Goal: Transaction & Acquisition: Register for event/course

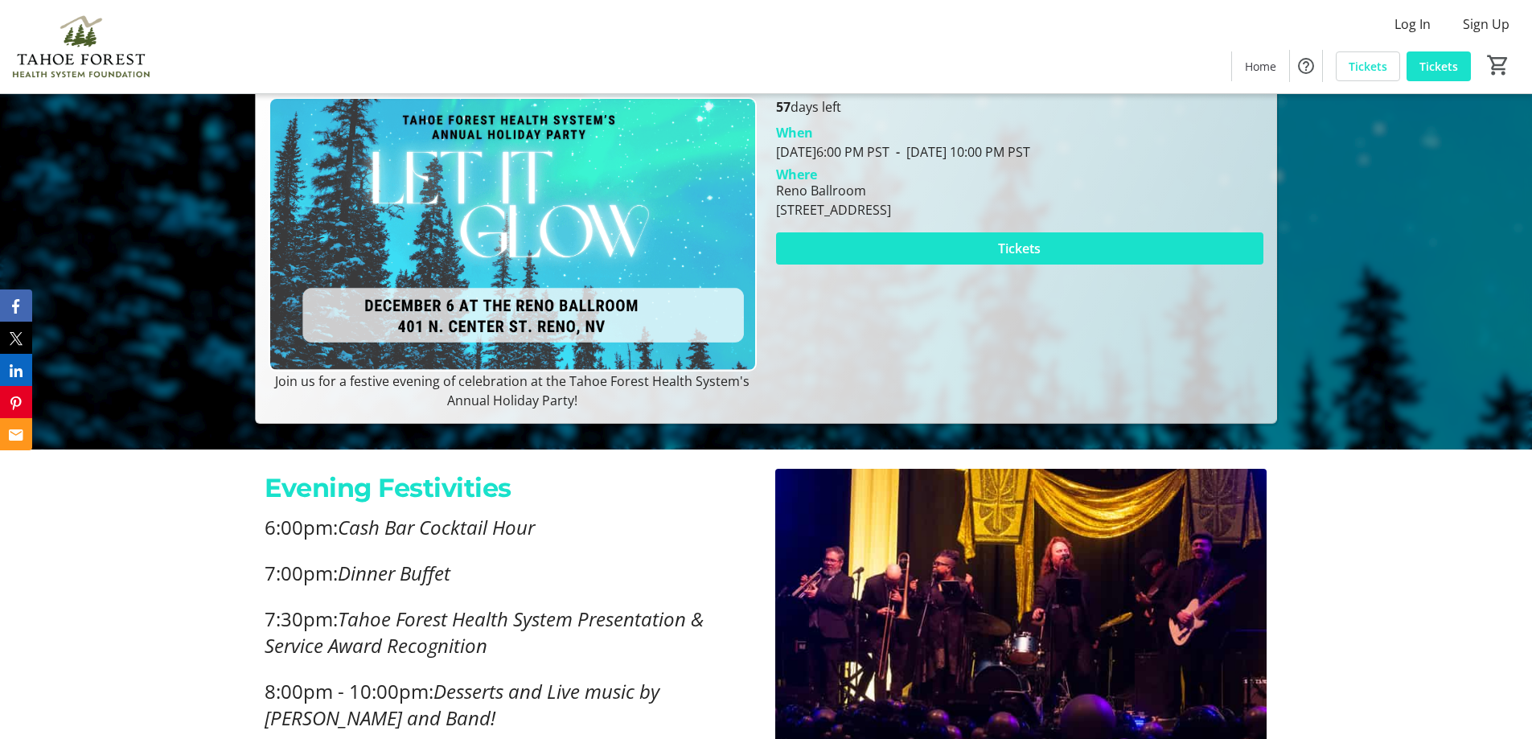
scroll to position [322, 0]
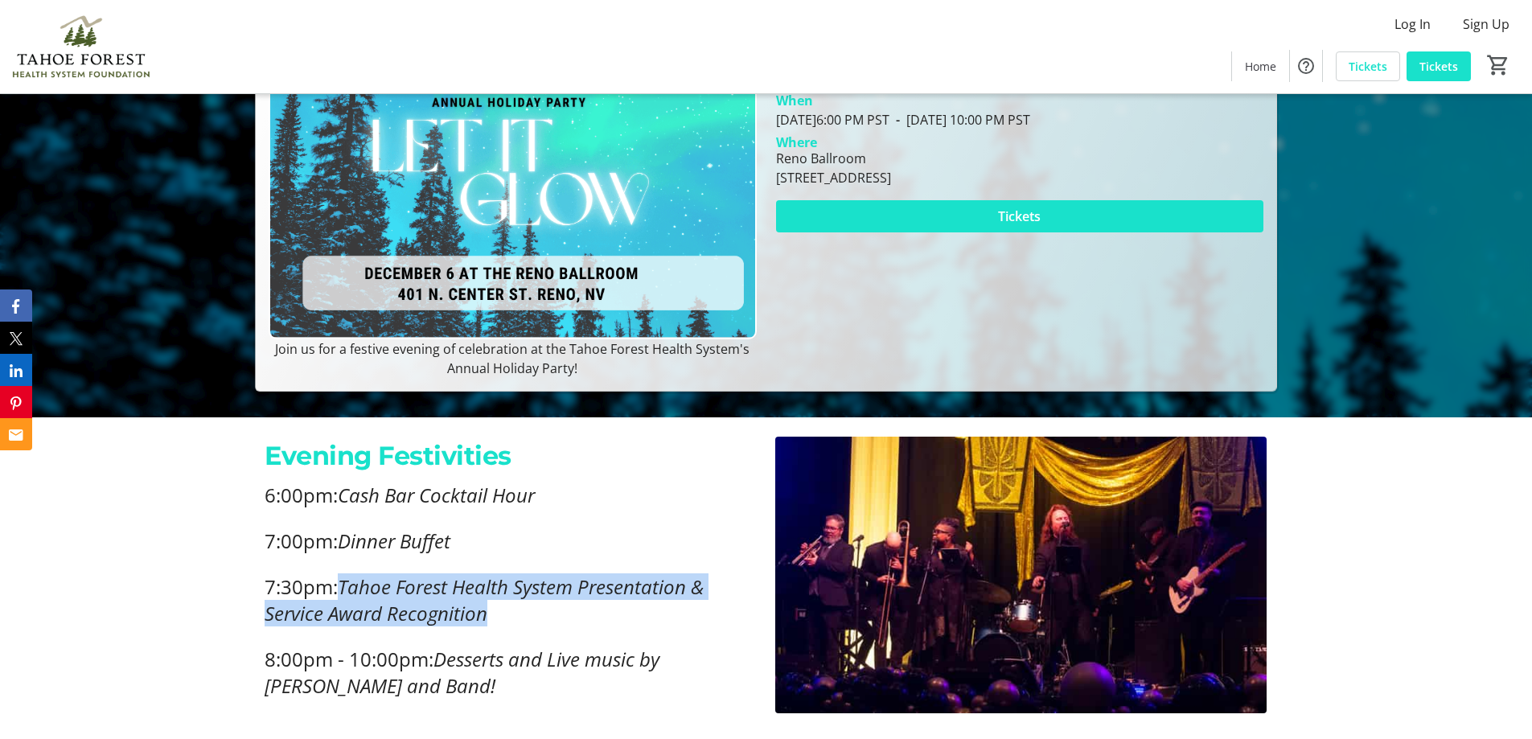
drag, startPoint x: 344, startPoint y: 583, endPoint x: 496, endPoint y: 613, distance: 154.9
click at [496, 613] on p "7:30pm: Tahoe Forest Health System Presentation & Service Award Recognition" at bounding box center [510, 599] width 491 height 53
click at [304, 619] on em "Tahoe Forest Health System Presentation & Service Award Recognition" at bounding box center [484, 599] width 439 height 53
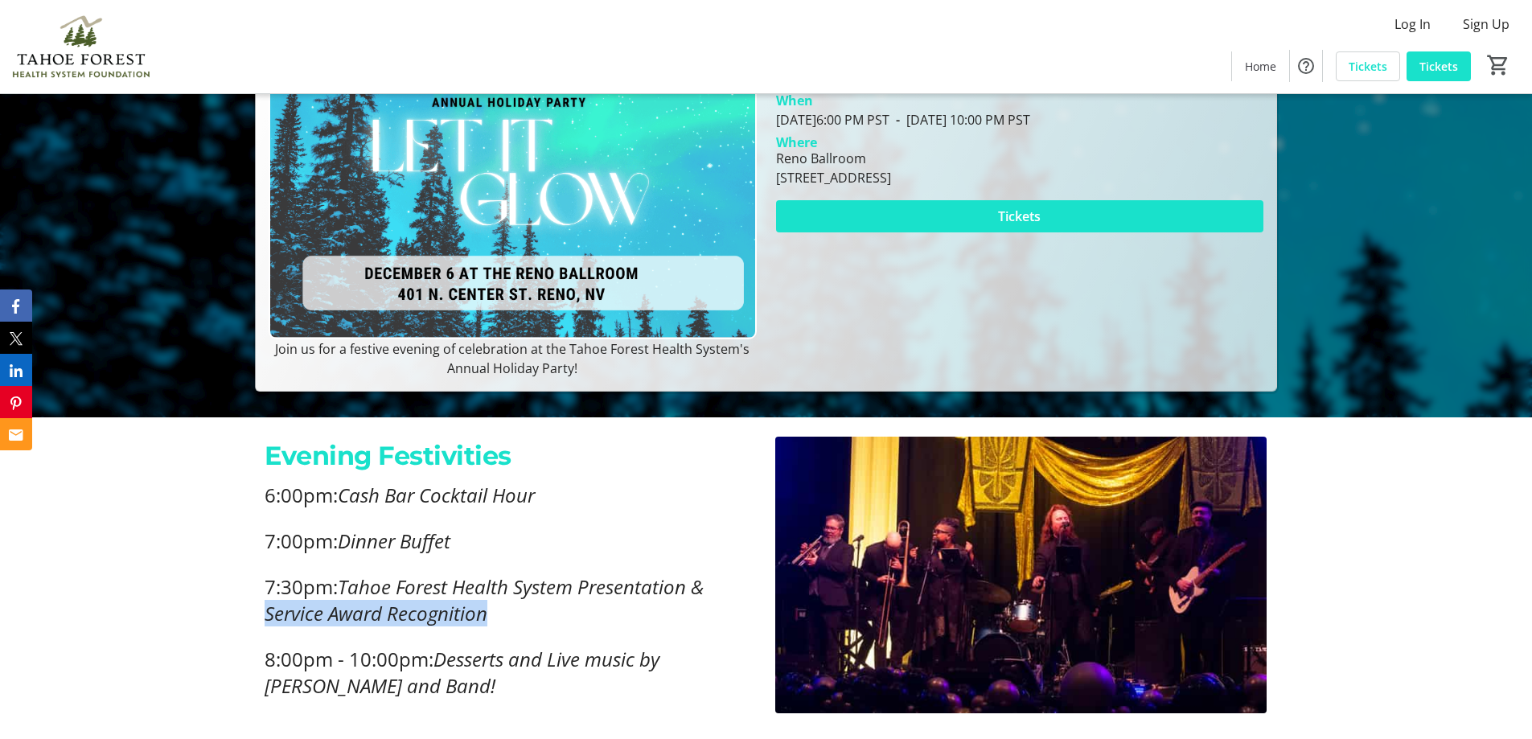
drag, startPoint x: 265, startPoint y: 614, endPoint x: 501, endPoint y: 623, distance: 235.9
click at [501, 623] on p "7:30pm: Tahoe Forest Health System Presentation & Service Award Recognition" at bounding box center [510, 599] width 491 height 53
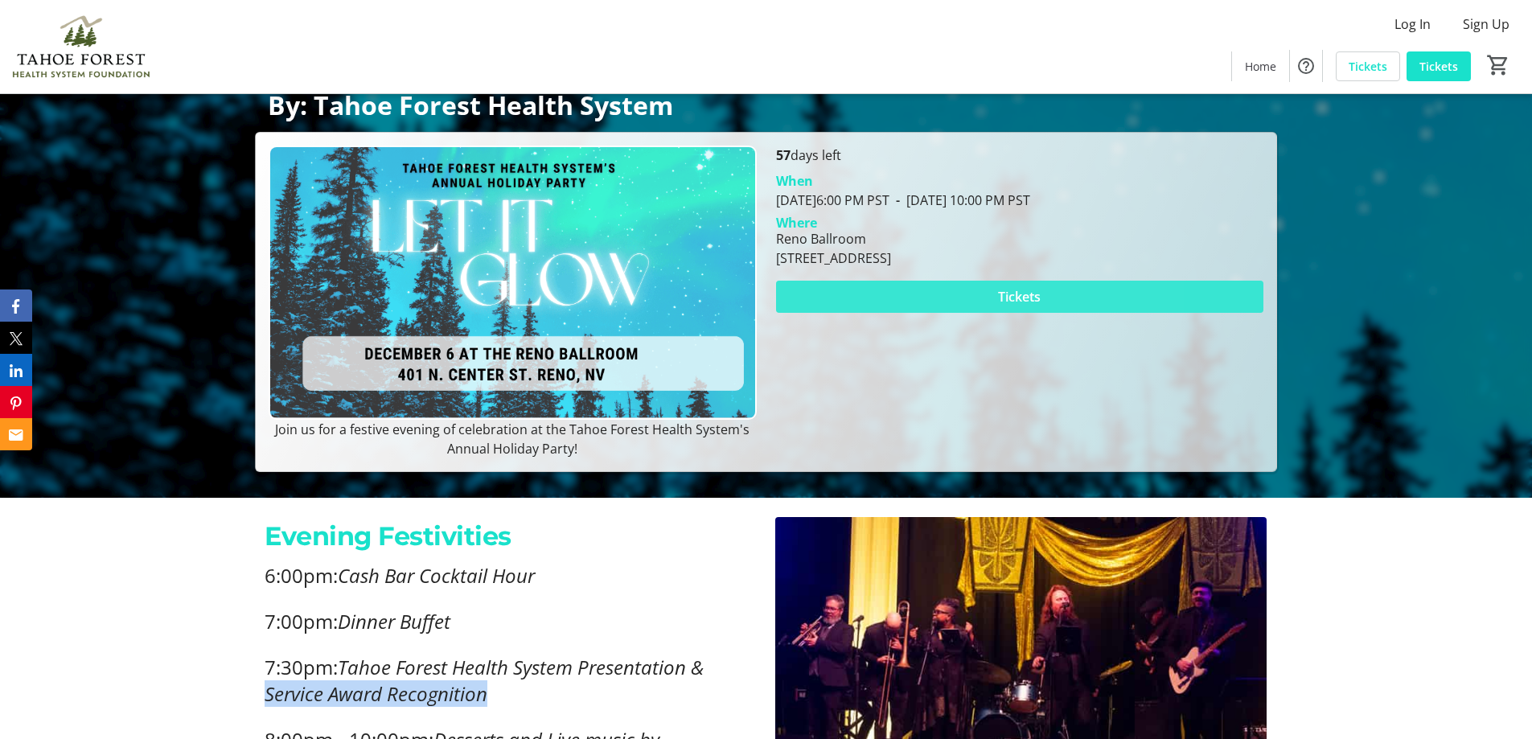
click at [1032, 286] on span at bounding box center [1019, 296] width 487 height 39
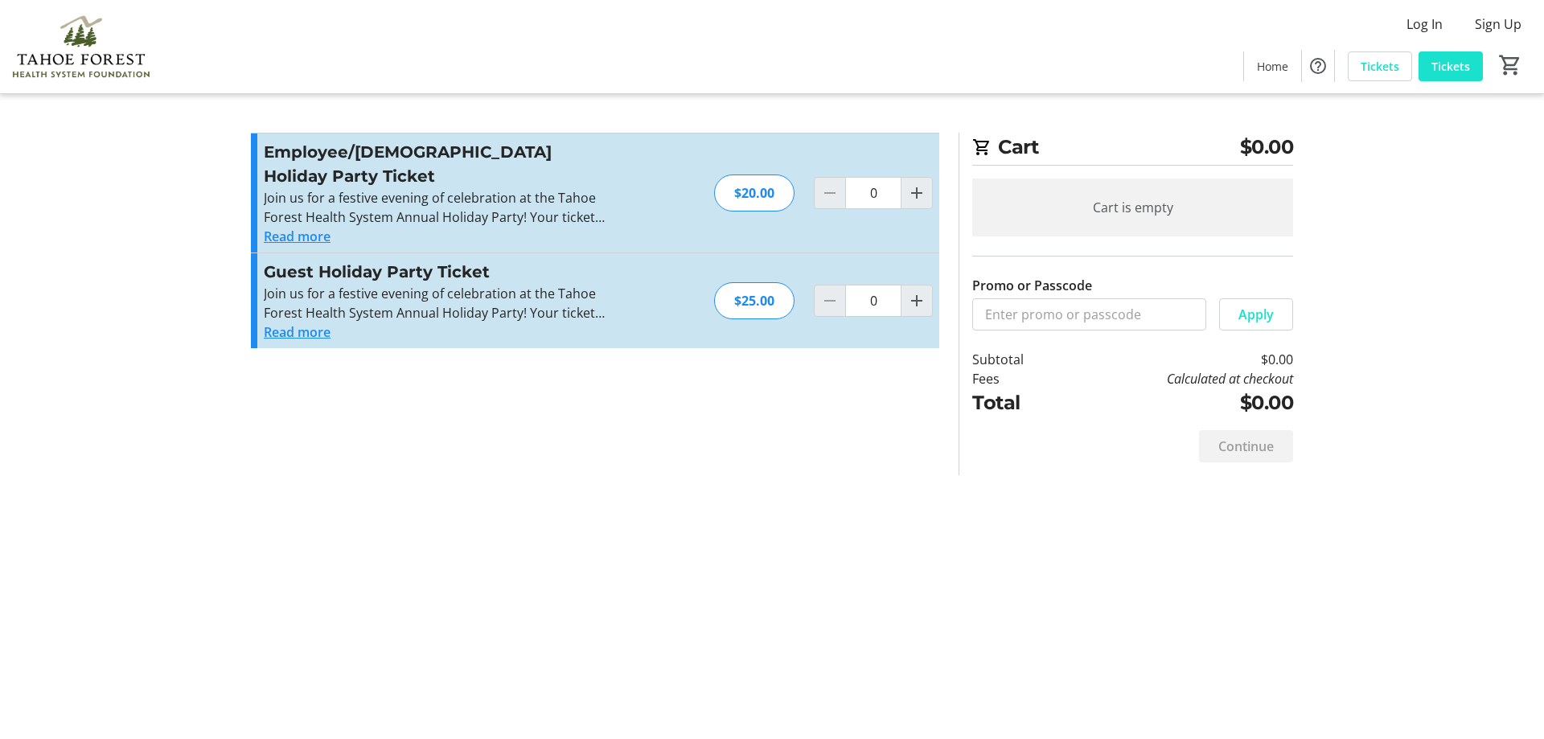
click at [941, 179] on section "Promo or Passcode Apply Employee/[DEMOGRAPHIC_DATA] Holiday Party Ticket Join u…" at bounding box center [595, 304] width 708 height 343
click at [923, 183] on mat-icon "Increment by one" at bounding box center [916, 192] width 19 height 19
type input "1"
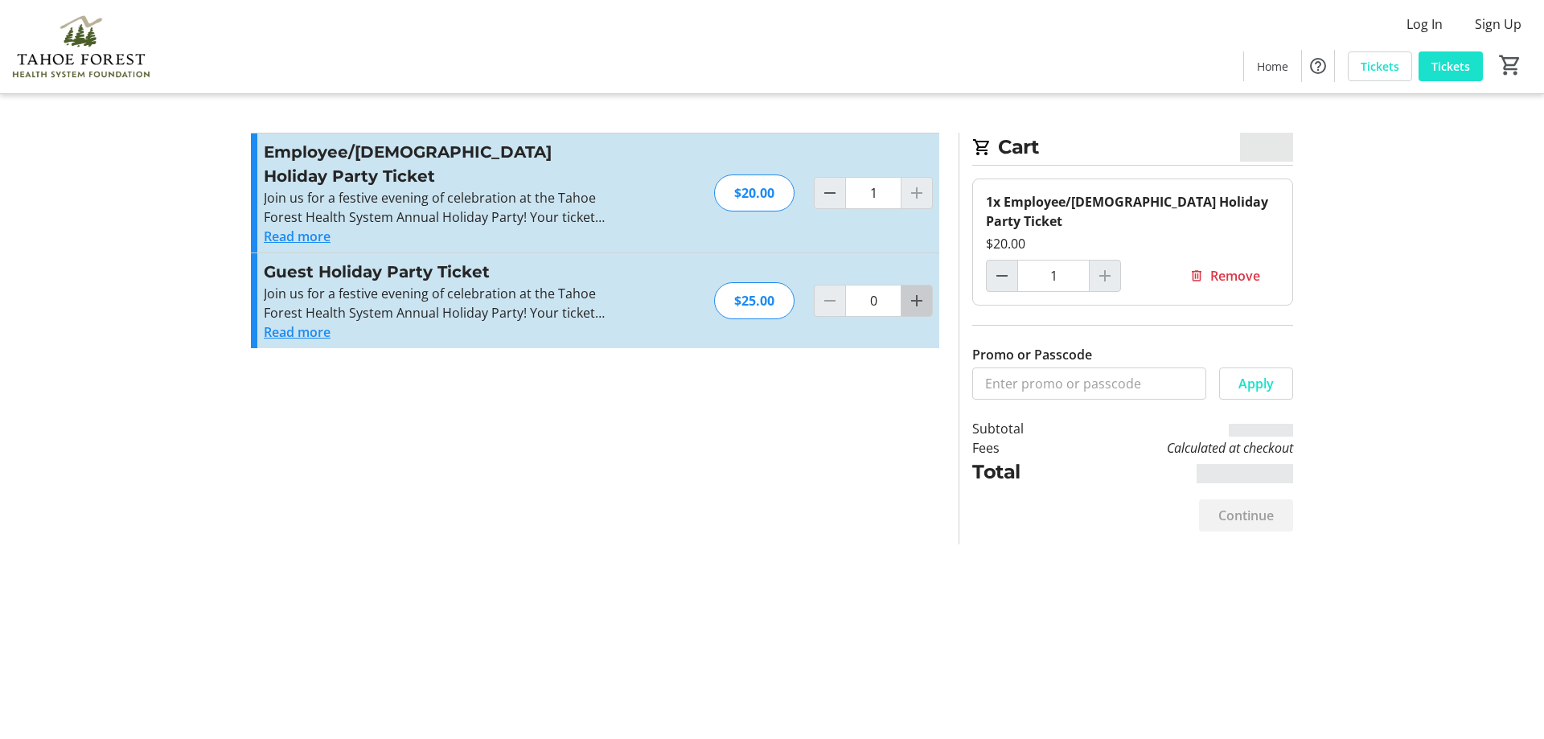
click at [913, 291] on mat-icon "Increment by one" at bounding box center [916, 300] width 19 height 19
type input "1"
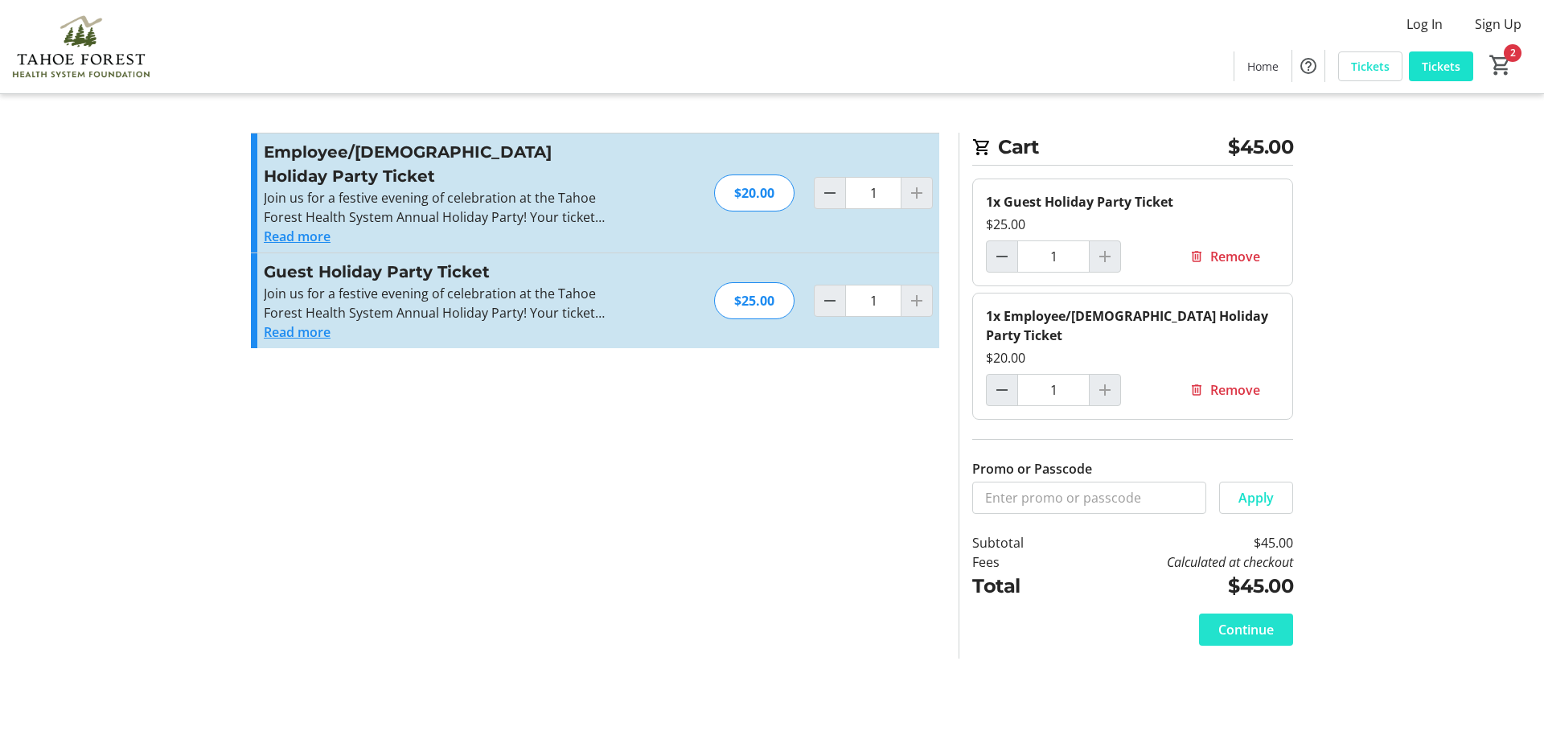
click at [1275, 619] on span at bounding box center [1246, 629] width 94 height 39
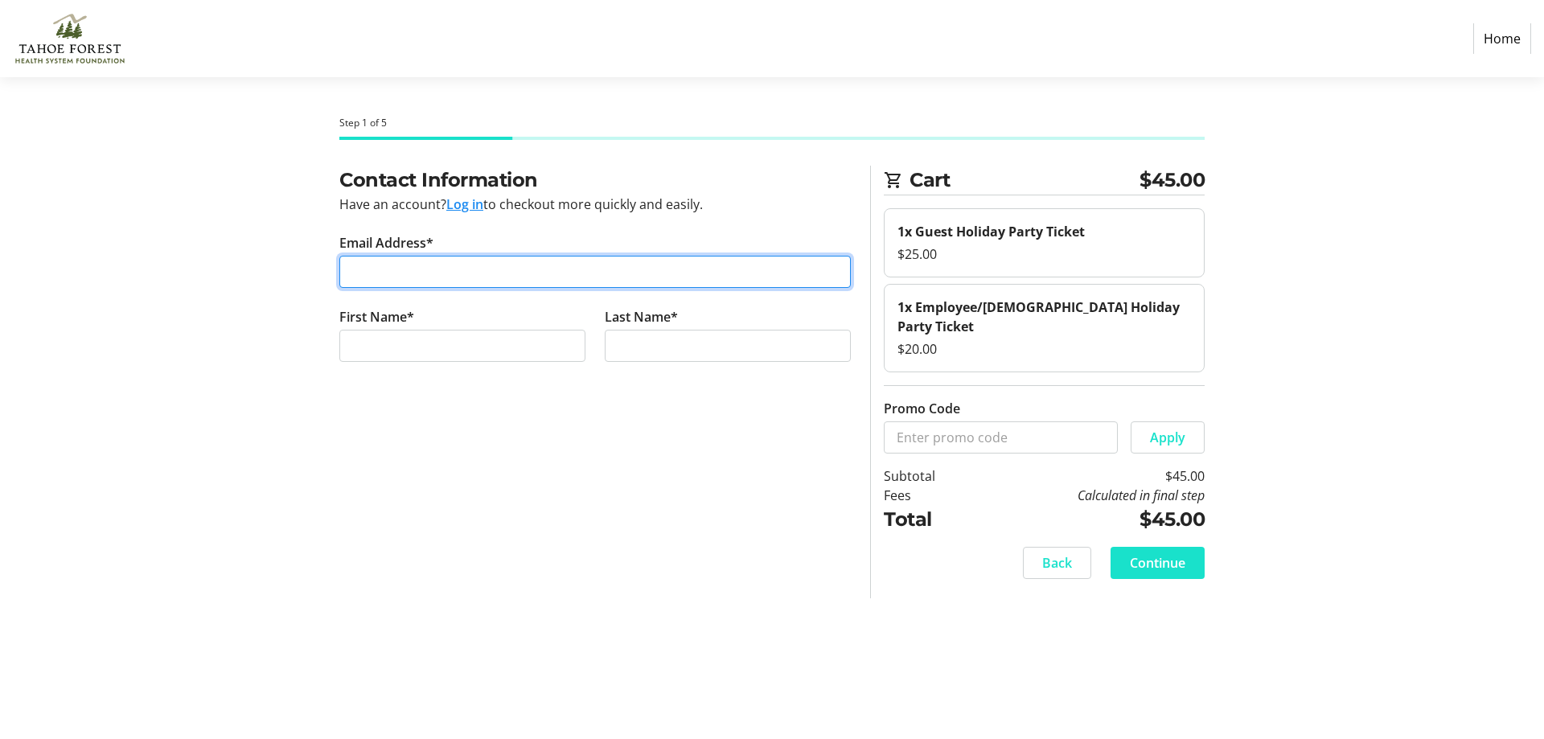
click at [529, 261] on input "Email Address*" at bounding box center [595, 272] width 512 height 32
click at [417, 271] on input "[EMAIL_ADDRESS][DOMAIN_NAME]" at bounding box center [595, 272] width 512 height 32
type input "[EMAIL_ADDRESS][DOMAIN_NAME]"
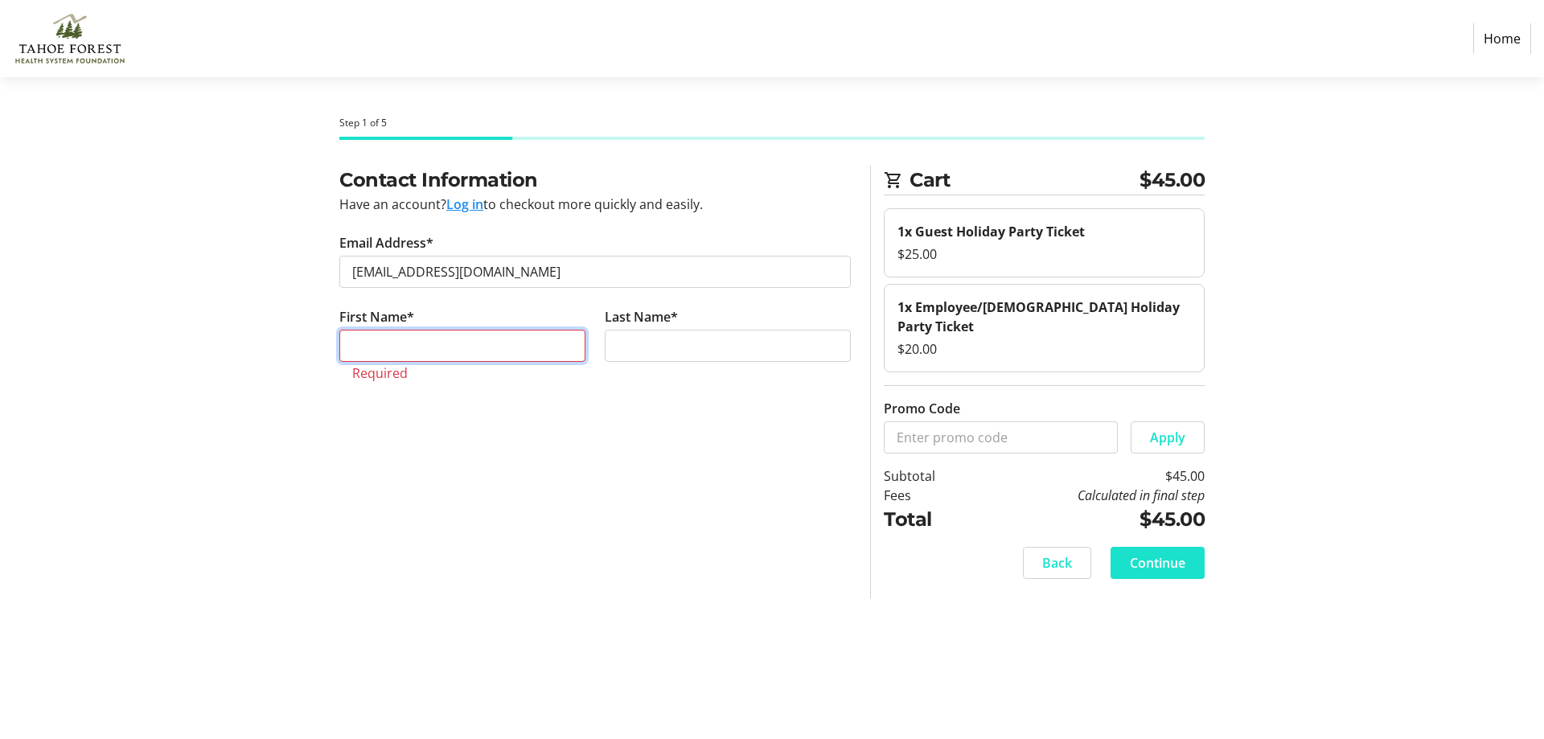
click at [492, 356] on input "First Name*" at bounding box center [462, 346] width 246 height 32
type input "[PERSON_NAME]"
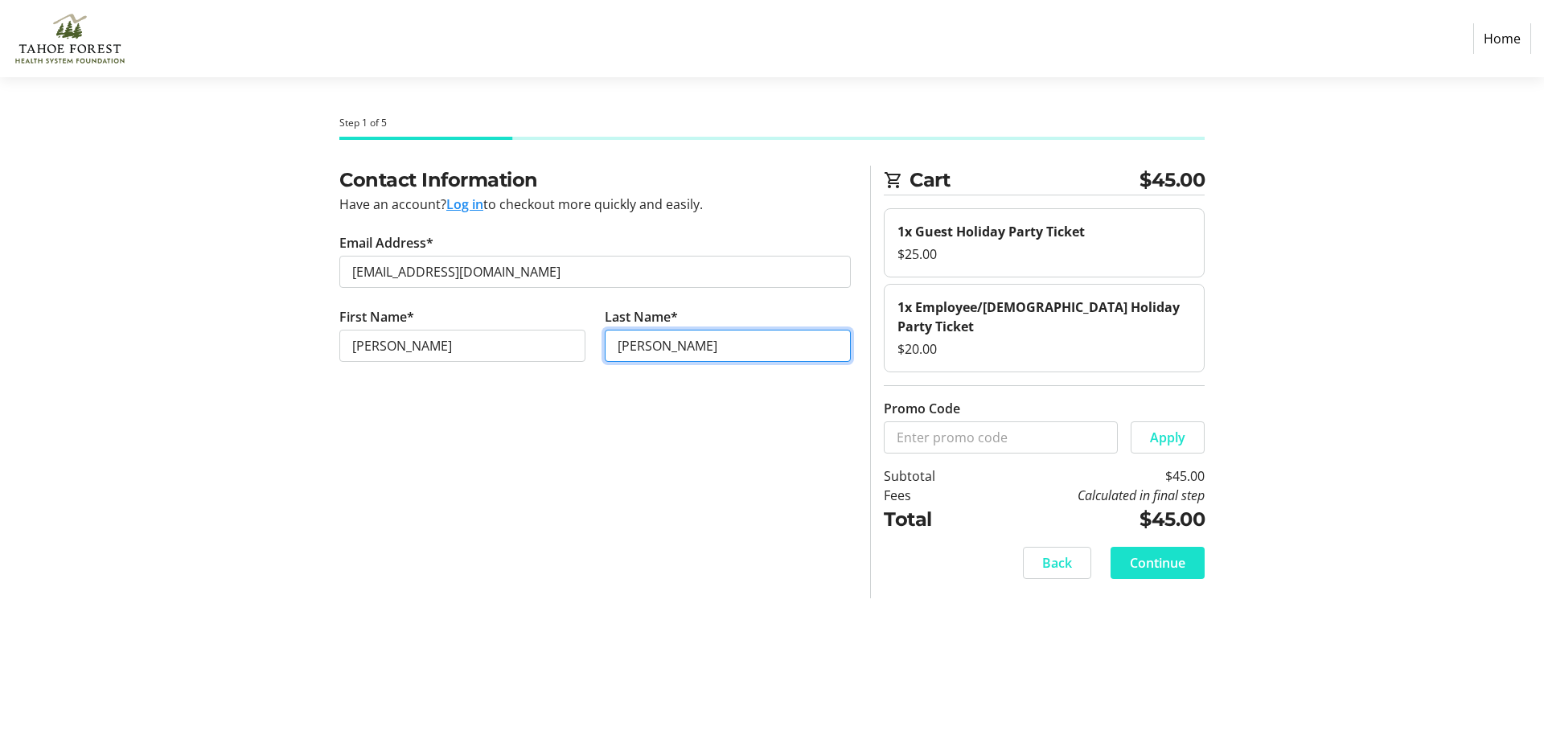
click at [631, 347] on input "[PERSON_NAME]" at bounding box center [728, 346] width 246 height 32
drag, startPoint x: 633, startPoint y: 352, endPoint x: 622, endPoint y: 344, distance: 13.8
click at [622, 344] on input "[PERSON_NAME]" at bounding box center [728, 346] width 246 height 32
click at [631, 347] on input "[PERSON_NAME]" at bounding box center [728, 346] width 246 height 32
type input "[PERSON_NAME]"
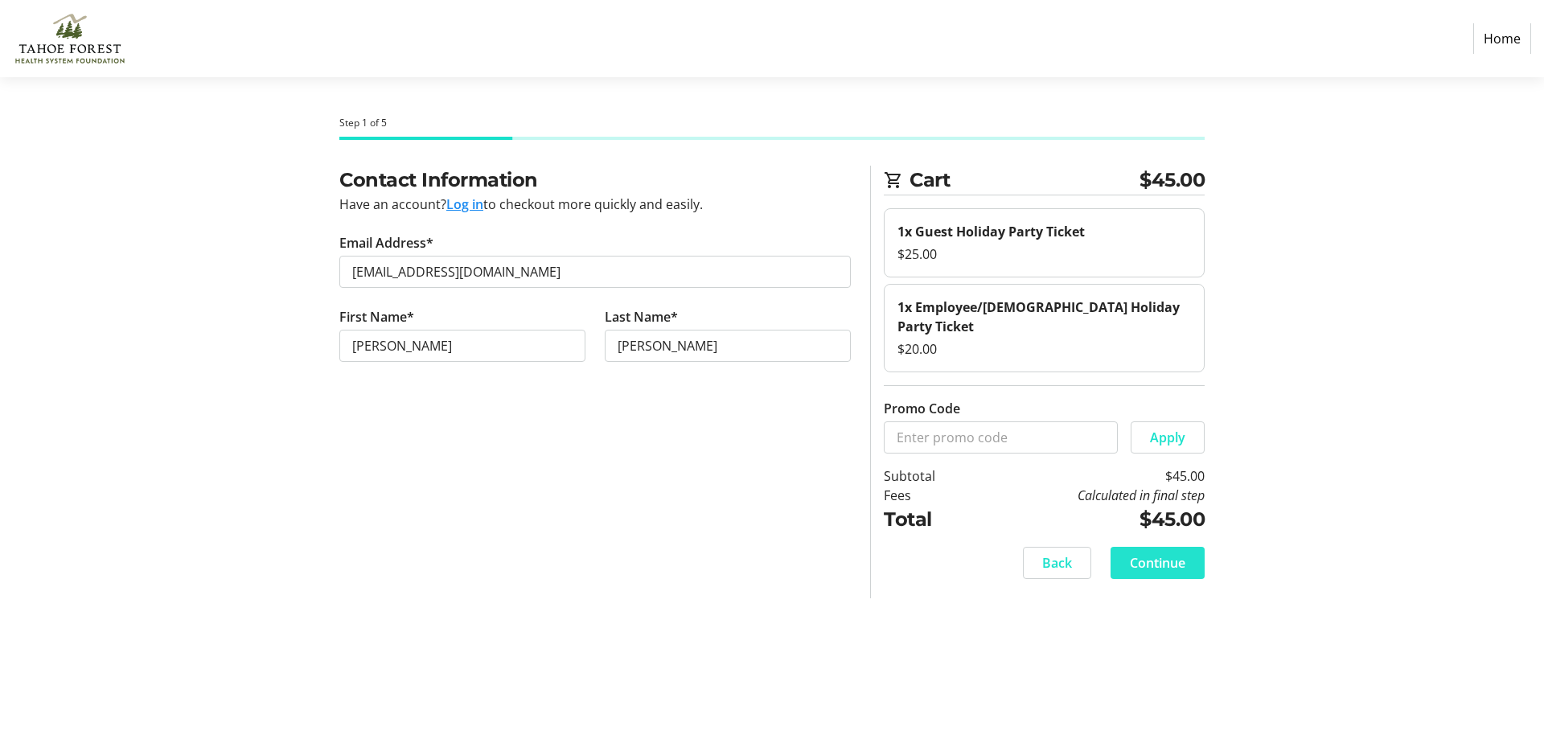
click at [1119, 544] on span at bounding box center [1158, 563] width 94 height 39
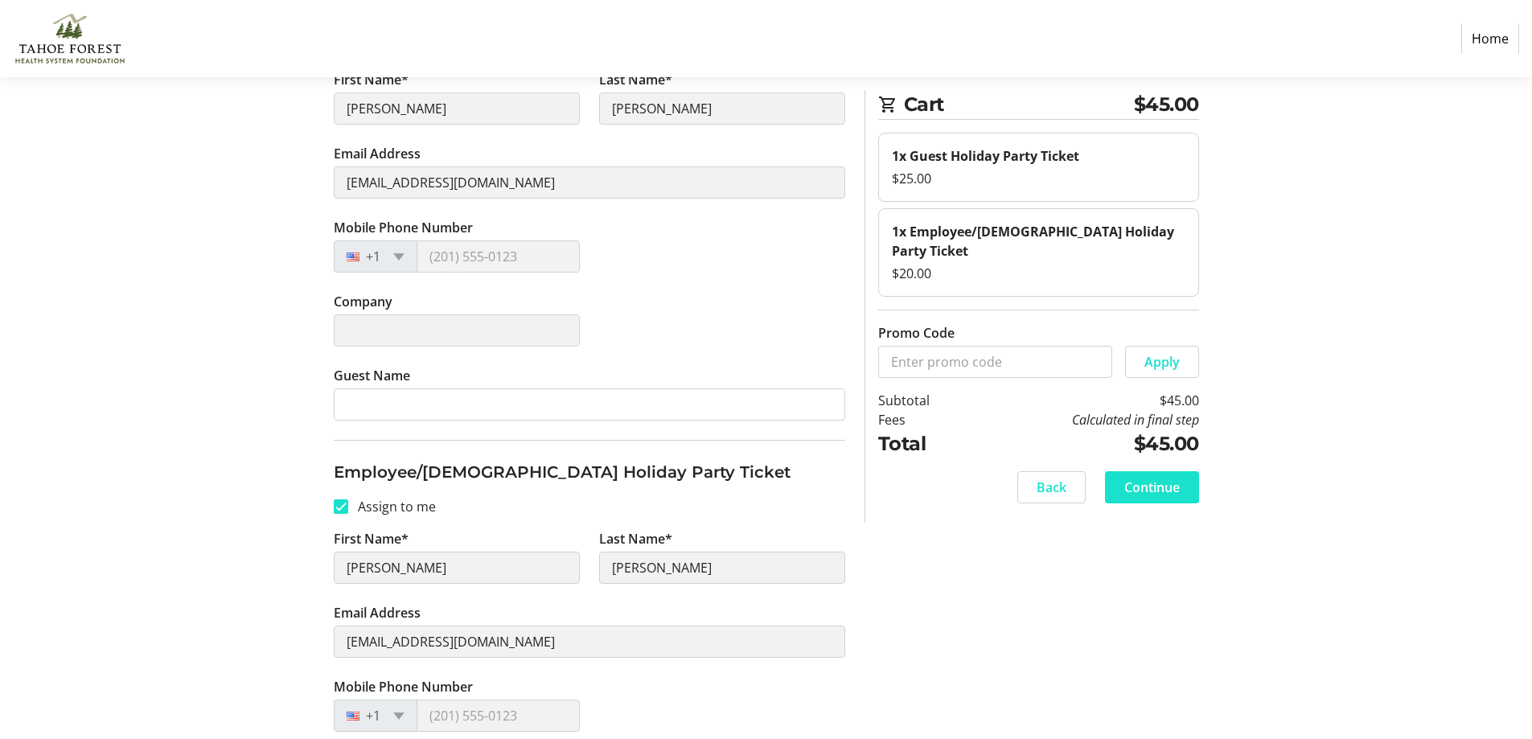
scroll to position [416, 0]
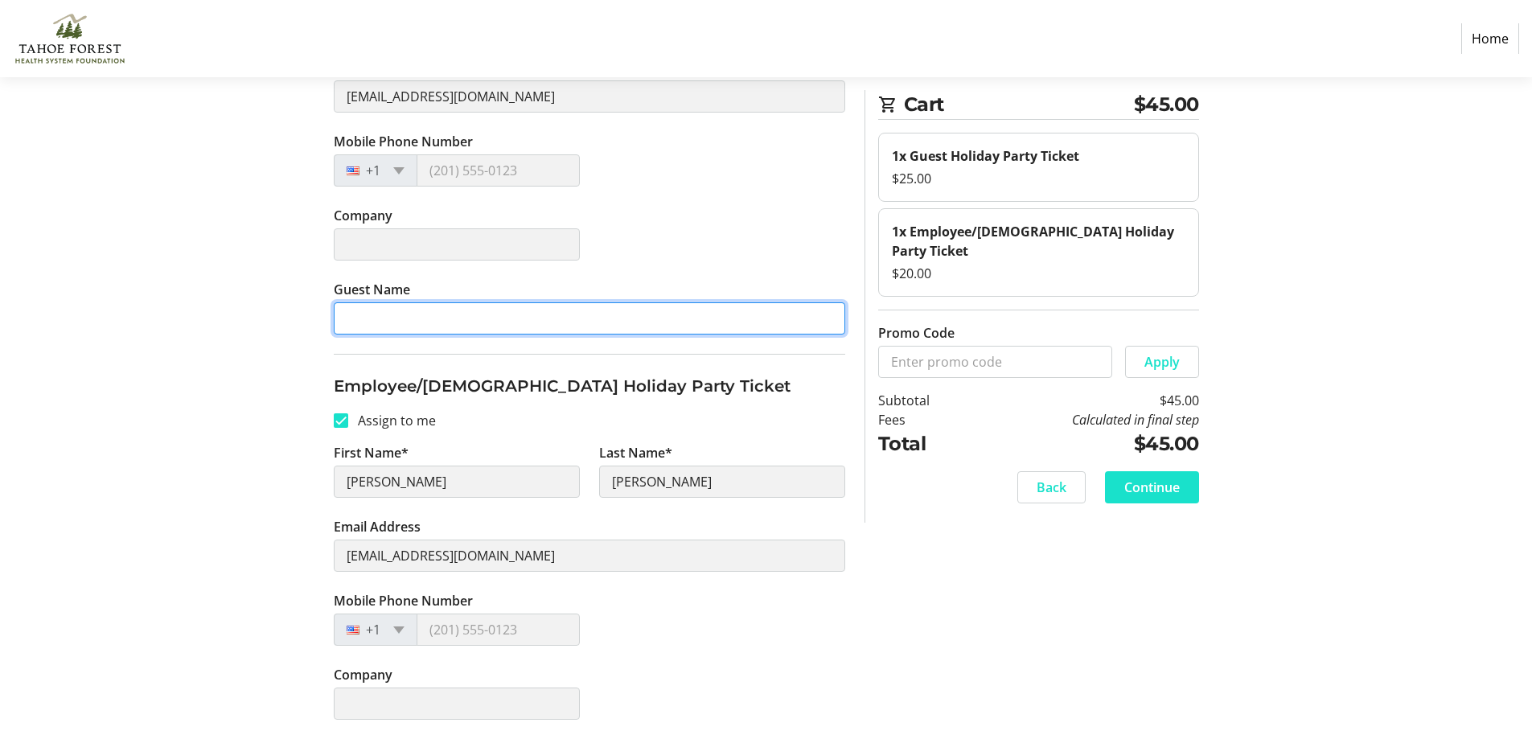
drag, startPoint x: 413, startPoint y: 314, endPoint x: 409, endPoint y: 298, distance: 15.6
click at [413, 312] on input "Guest Name" at bounding box center [590, 318] width 512 height 32
type input "J"
click at [367, 327] on input "[PERSON_NAME]" at bounding box center [590, 318] width 512 height 32
type input "[PERSON_NAME]"
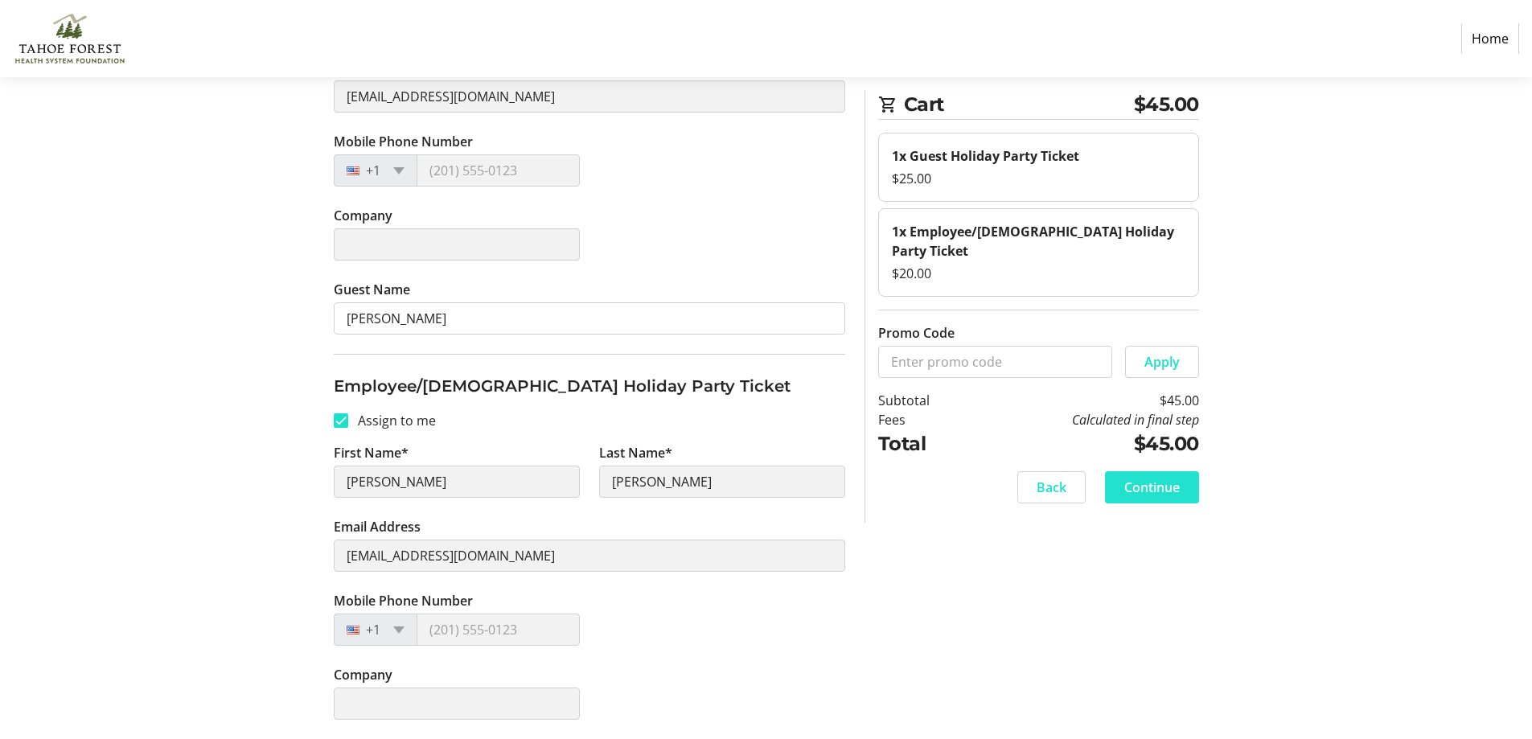
click at [1160, 478] on span "Continue" at bounding box center [1151, 487] width 55 height 19
